Goal: Information Seeking & Learning: Learn about a topic

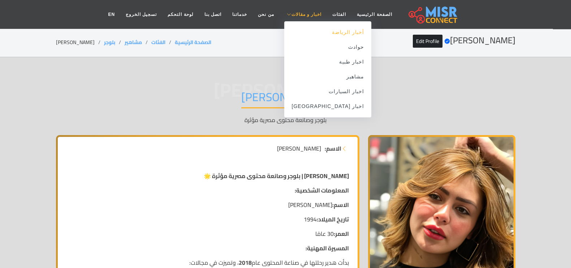
click at [327, 31] on link "أخبار الرياضة" at bounding box center [327, 32] width 87 height 15
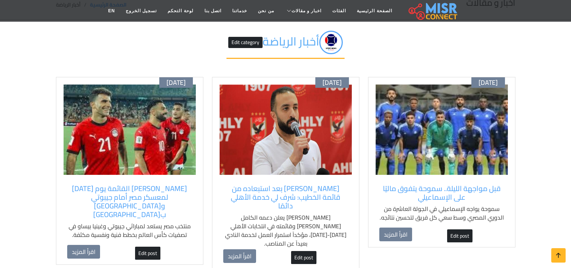
scroll to position [45, 0]
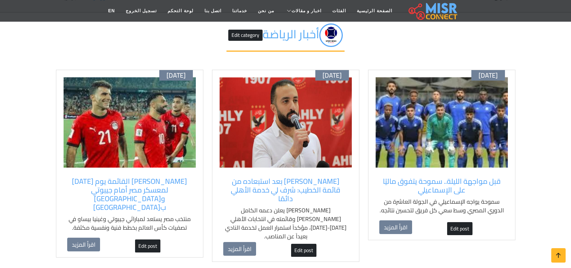
click at [398, 171] on div "أكتوبر 03 قبل مواجهة الليلة.. سموحة يتفوق ماليًا على الإسماعيلي سموحة يواجه الإ…" at bounding box center [441, 155] width 147 height 171
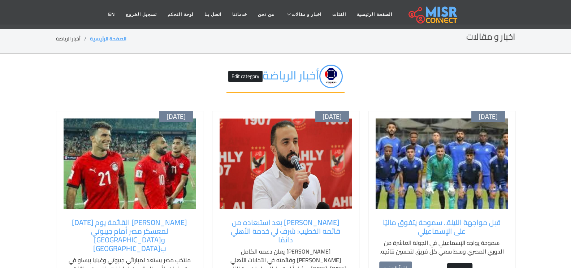
scroll to position [0, 0]
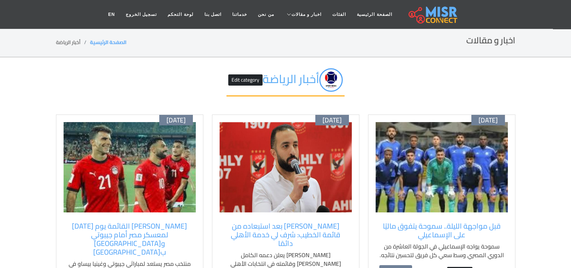
click at [422, 155] on img at bounding box center [442, 167] width 132 height 90
